Goal: Transaction & Acquisition: Purchase product/service

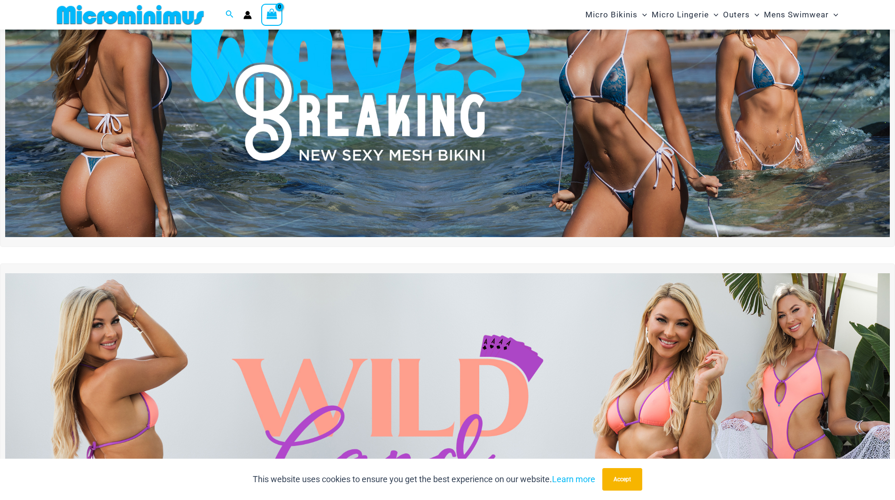
scroll to position [227, 0]
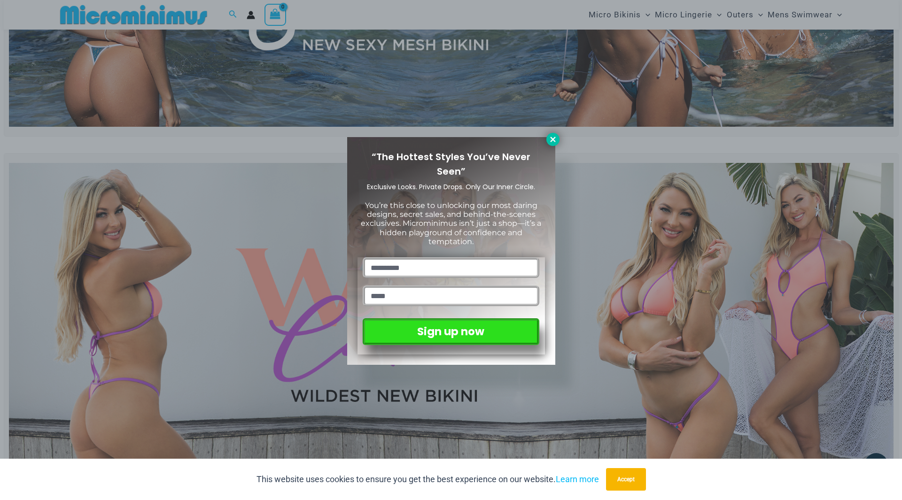
drag, startPoint x: 551, startPoint y: 137, endPoint x: 562, endPoint y: 150, distance: 18.0
click at [551, 137] on icon at bounding box center [553, 139] width 8 height 8
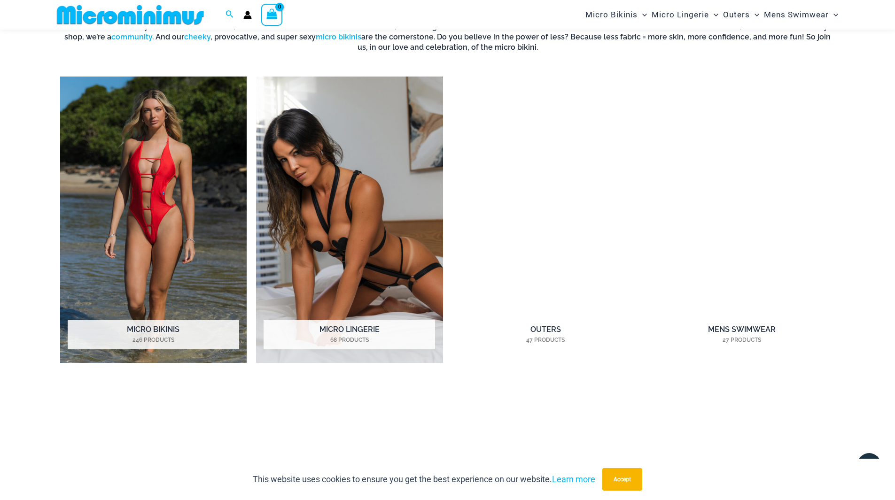
scroll to position [791, 0]
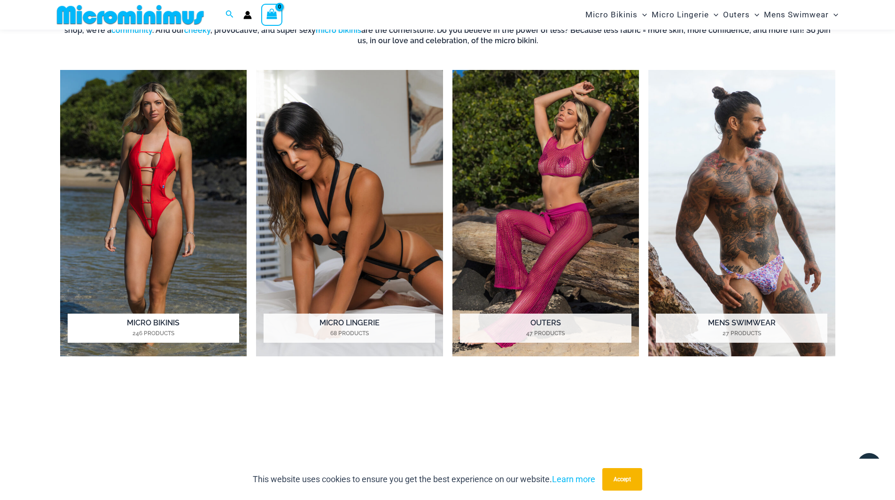
click at [159, 212] on img "Visit product category Micro Bikinis" at bounding box center [153, 213] width 187 height 287
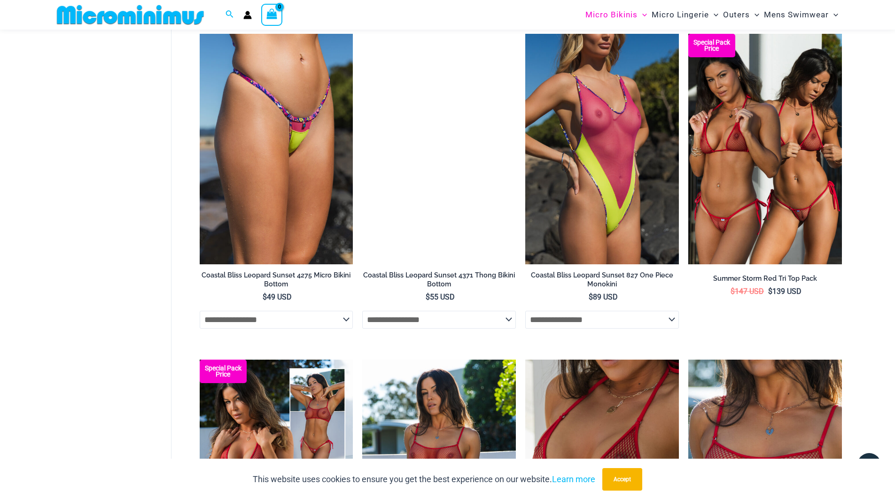
scroll to position [1877, 0]
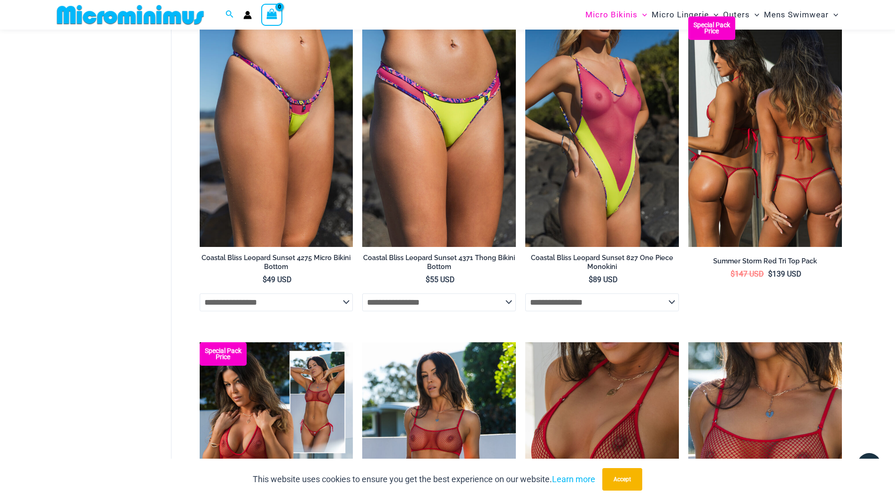
click at [714, 202] on img at bounding box center [765, 131] width 154 height 230
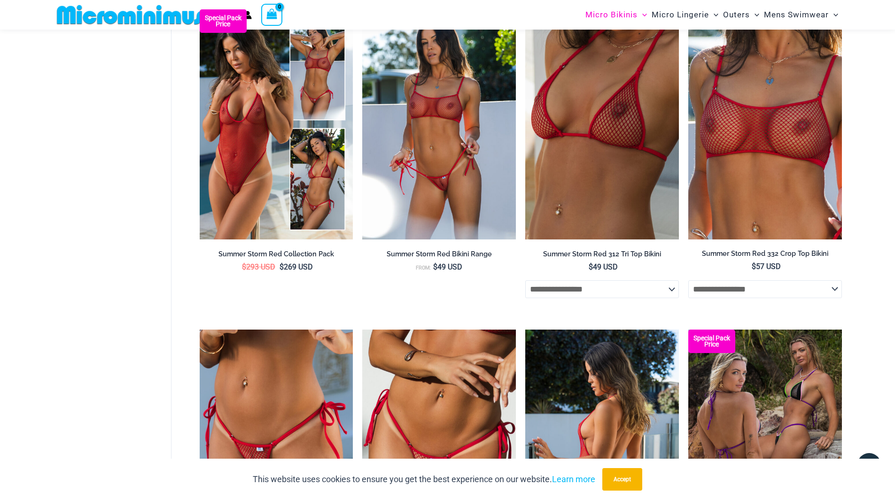
scroll to position [2299, 0]
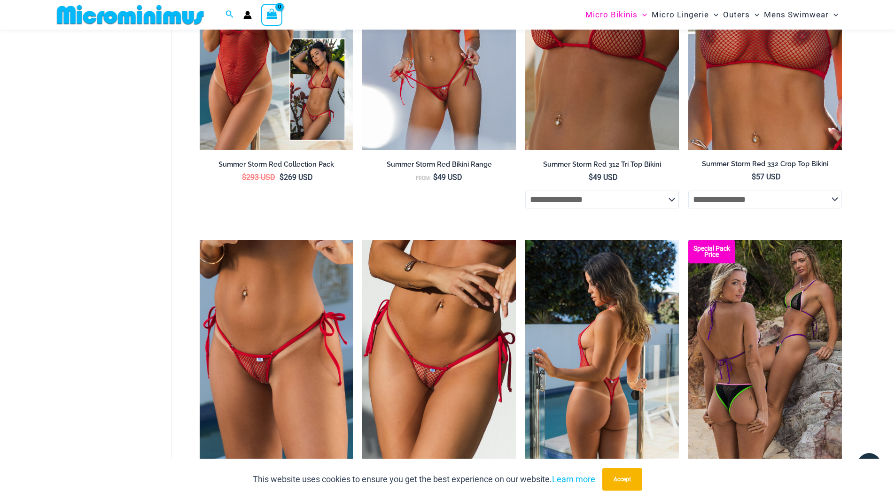
click at [617, 378] on img at bounding box center [602, 355] width 154 height 230
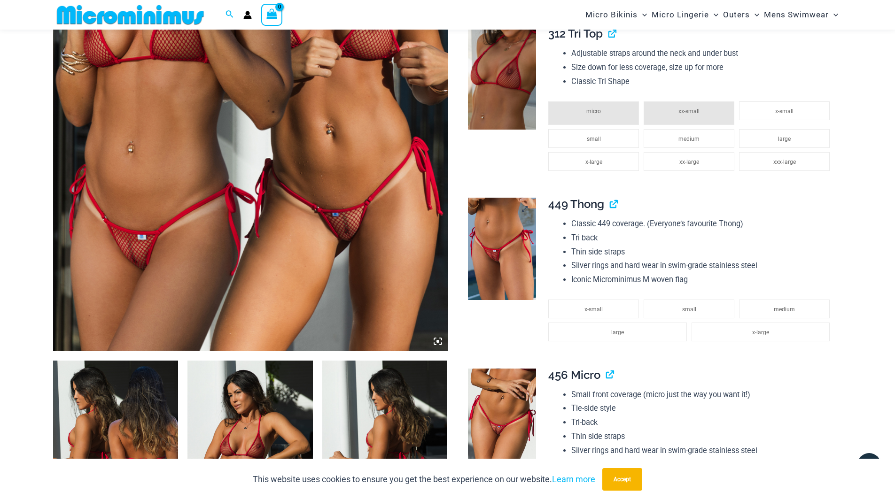
scroll to position [273, 0]
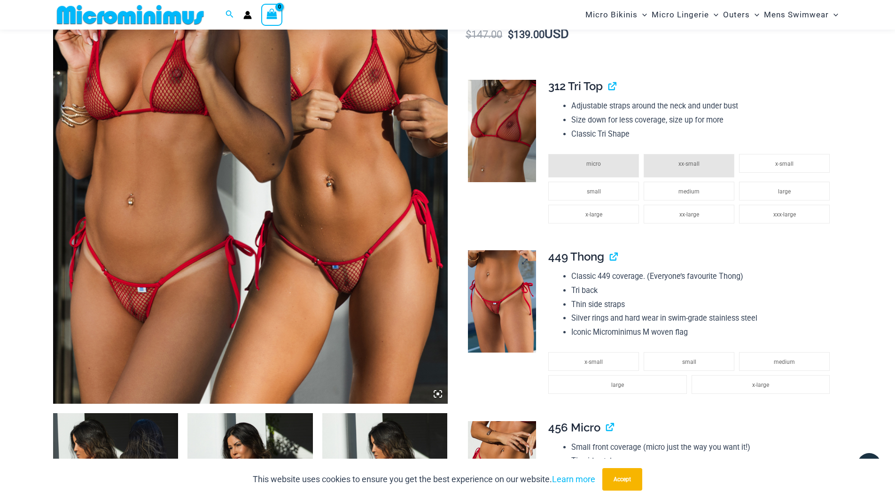
click at [502, 314] on img at bounding box center [502, 301] width 68 height 102
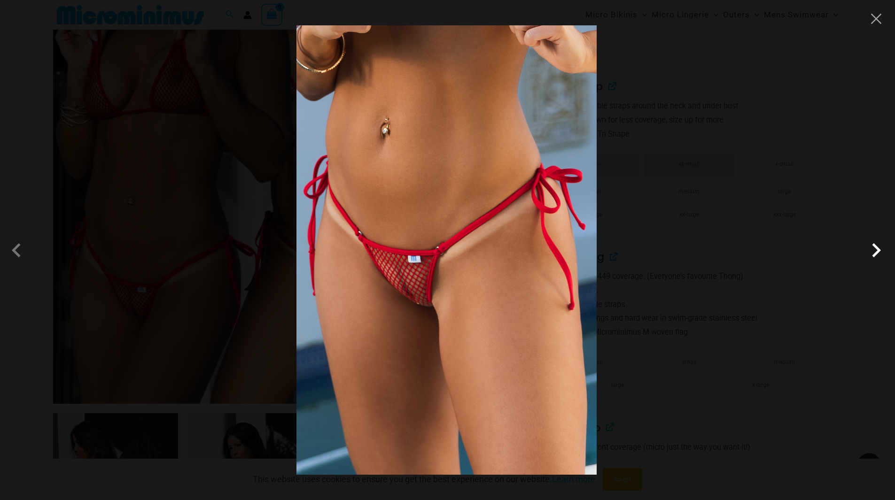
click at [879, 248] on span at bounding box center [876, 250] width 28 height 28
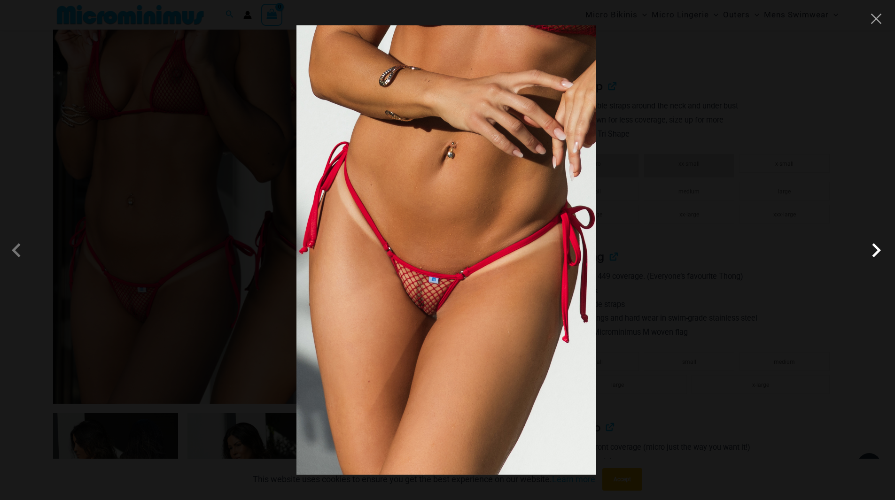
click at [879, 248] on span at bounding box center [876, 250] width 28 height 28
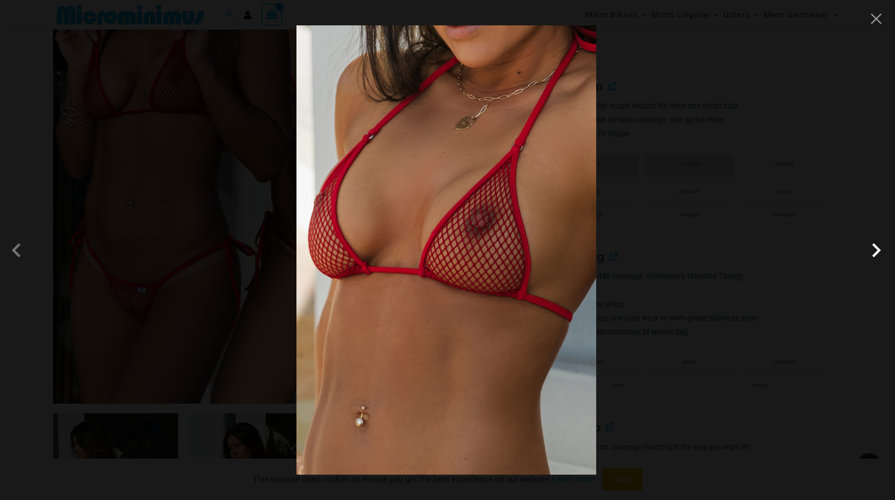
click at [879, 248] on span at bounding box center [876, 250] width 28 height 28
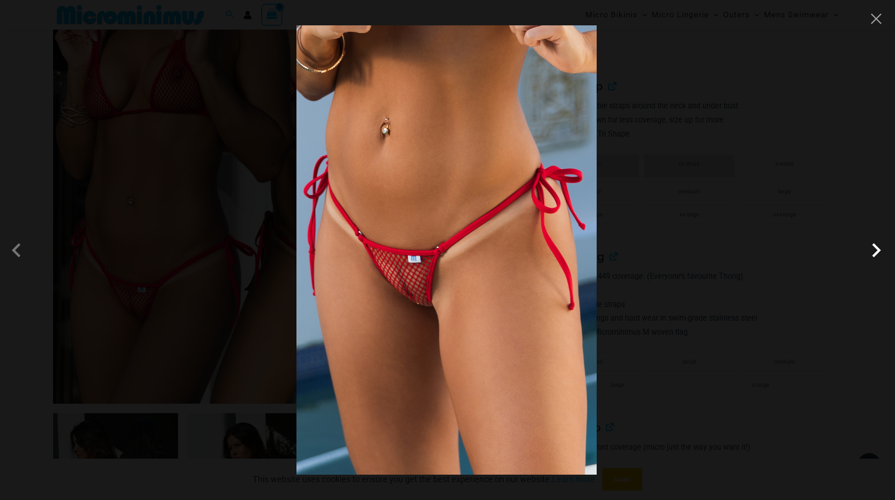
click at [879, 248] on span at bounding box center [876, 250] width 28 height 28
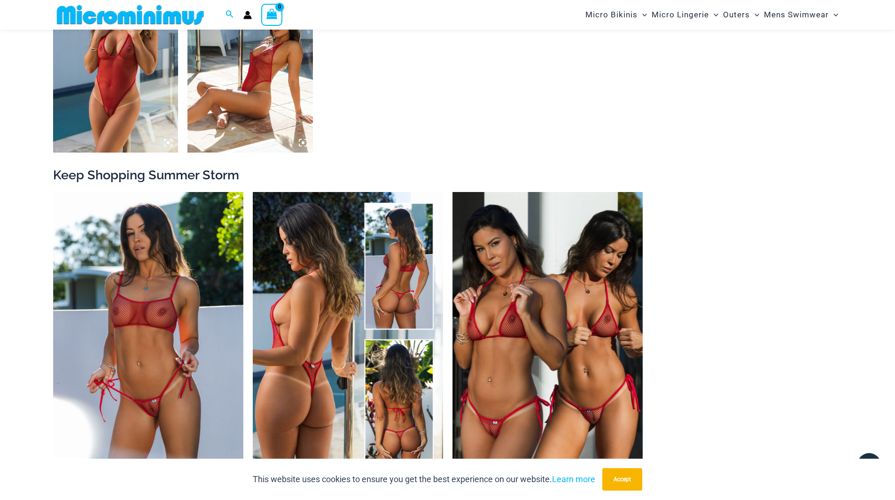
scroll to position [978, 0]
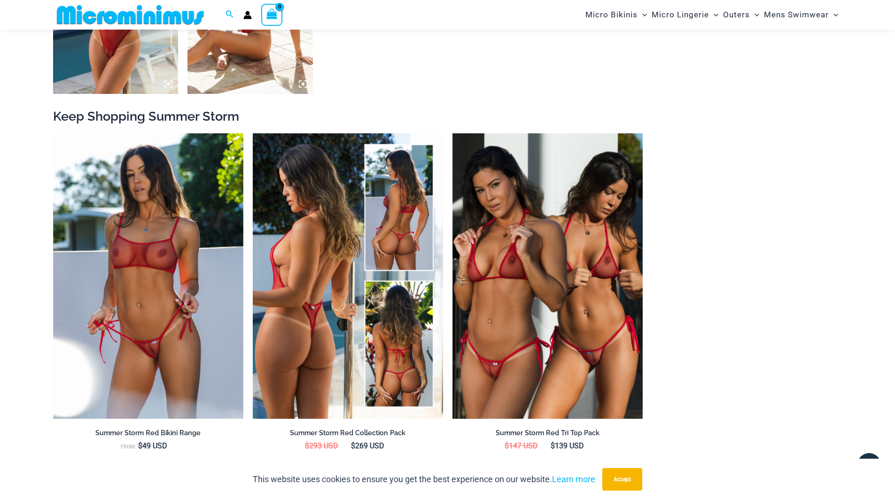
click at [281, 306] on img at bounding box center [348, 276] width 190 height 286
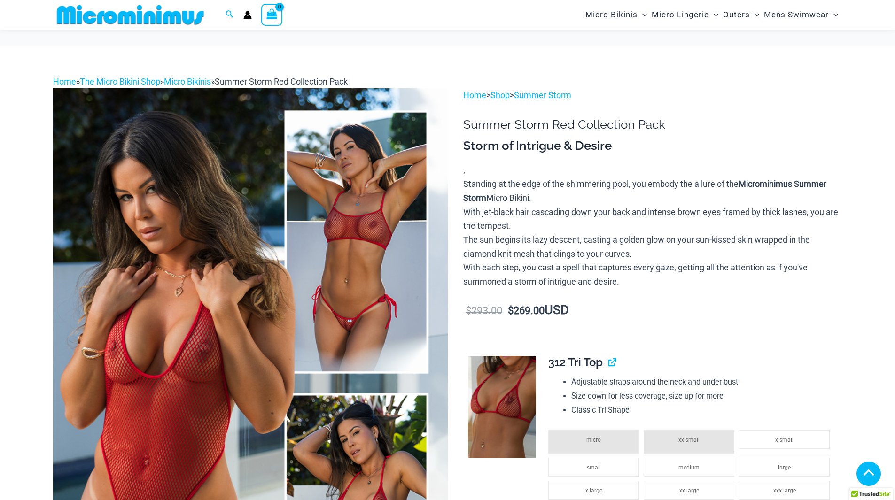
scroll to position [180, 0]
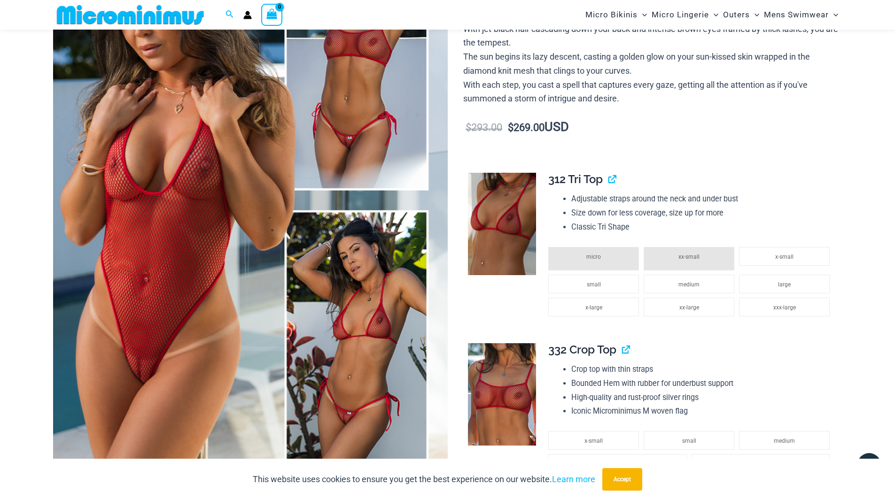
click at [504, 228] on img at bounding box center [502, 224] width 68 height 102
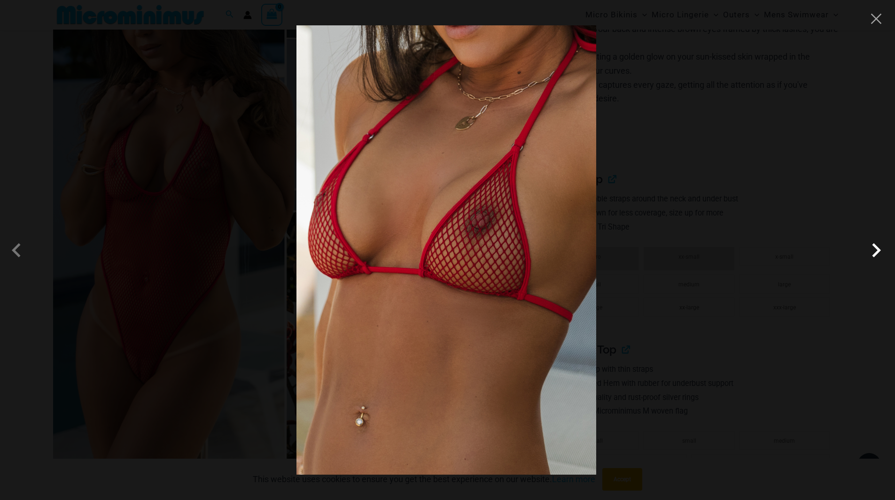
click at [873, 247] on span at bounding box center [876, 250] width 28 height 28
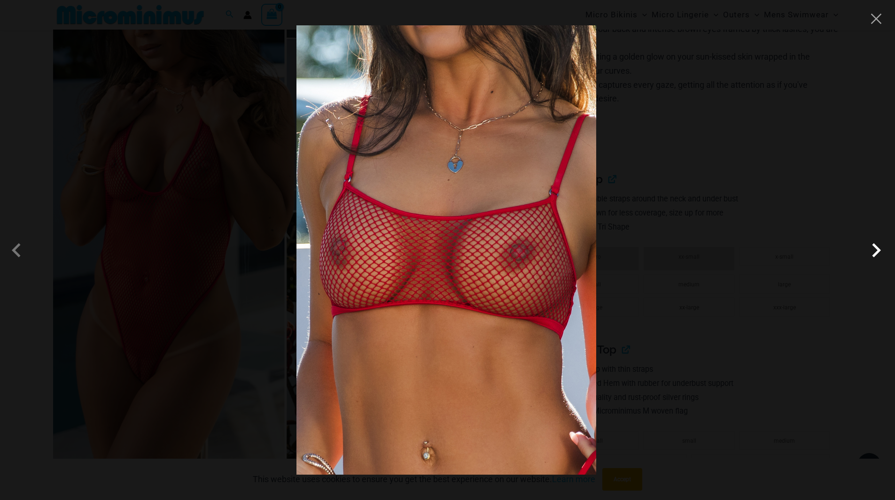
click at [873, 247] on span at bounding box center [876, 250] width 28 height 28
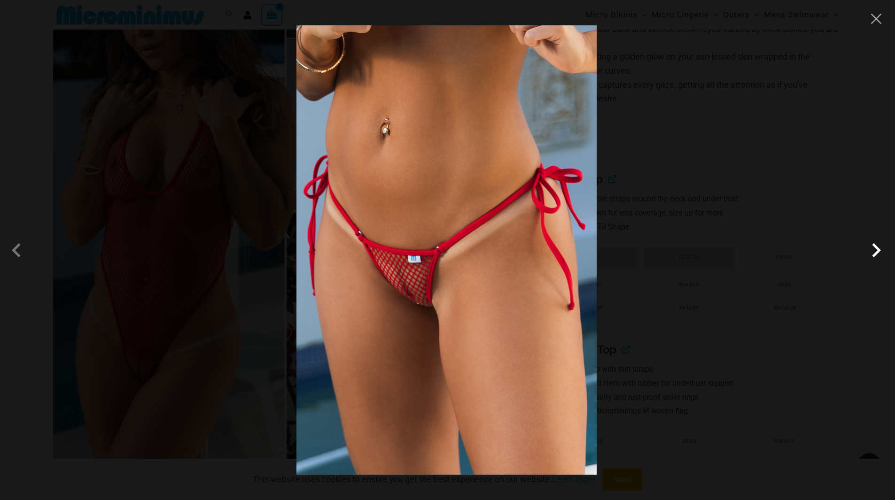
click at [873, 247] on span at bounding box center [876, 250] width 28 height 28
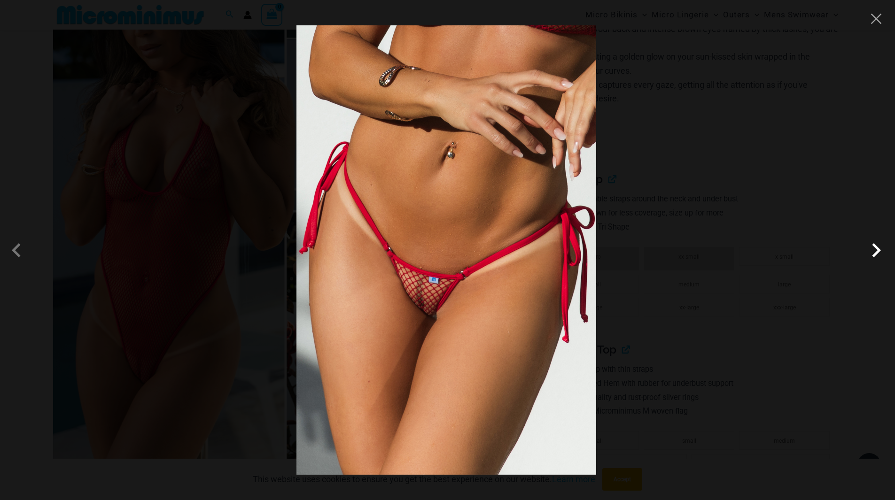
click at [873, 247] on span at bounding box center [876, 250] width 28 height 28
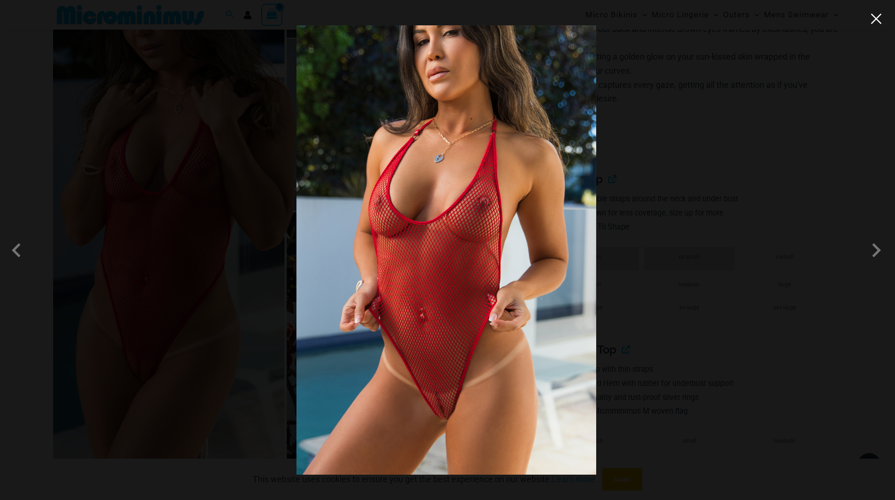
click at [877, 19] on button "Close" at bounding box center [876, 19] width 14 height 14
